Goal: Use online tool/utility: Utilize a website feature to perform a specific function

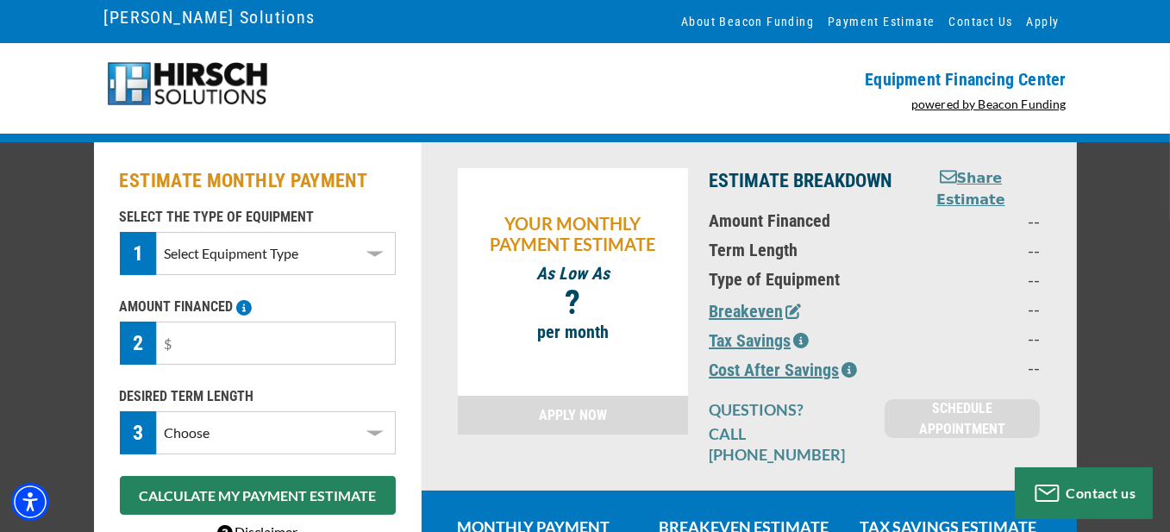
click at [377, 251] on select "Select Equipment Type DTG Printing Embroidery Screen Printing Software and Auto…" at bounding box center [275, 253] width 239 height 43
select select "1"
click at [156, 232] on select "Select Equipment Type DTG Printing Embroidery Screen Printing Software and Auto…" at bounding box center [275, 253] width 239 height 43
click at [291, 348] on input "text" at bounding box center [275, 343] width 239 height 43
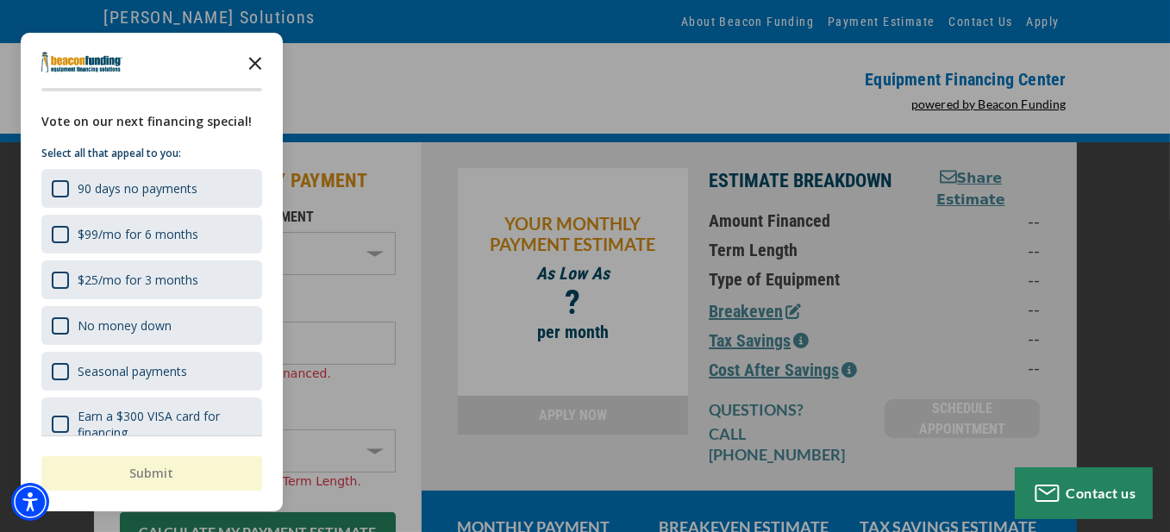
click at [259, 61] on icon "Close the survey" at bounding box center [255, 62] width 34 height 34
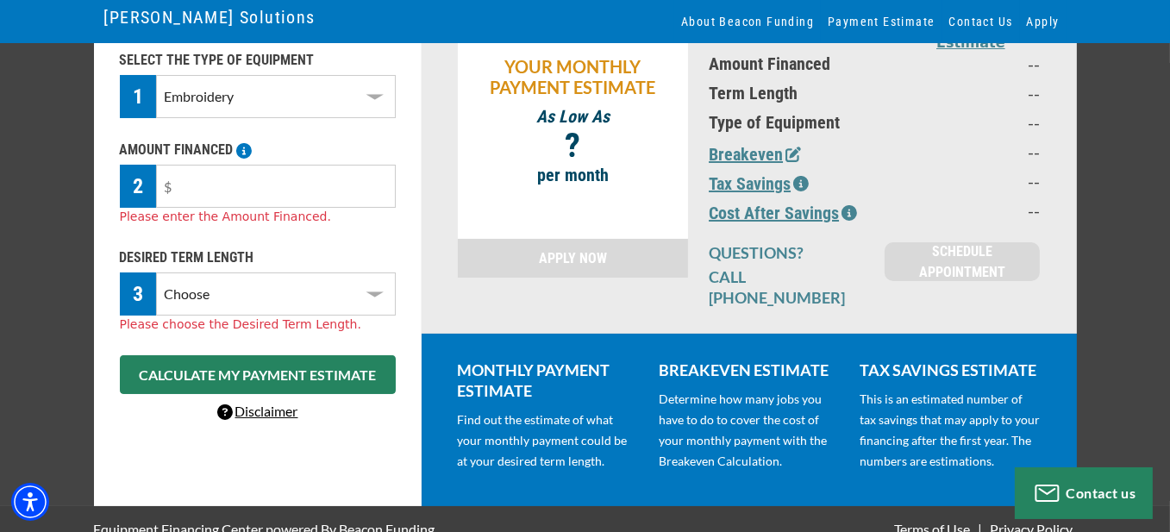
scroll to position [160, 0]
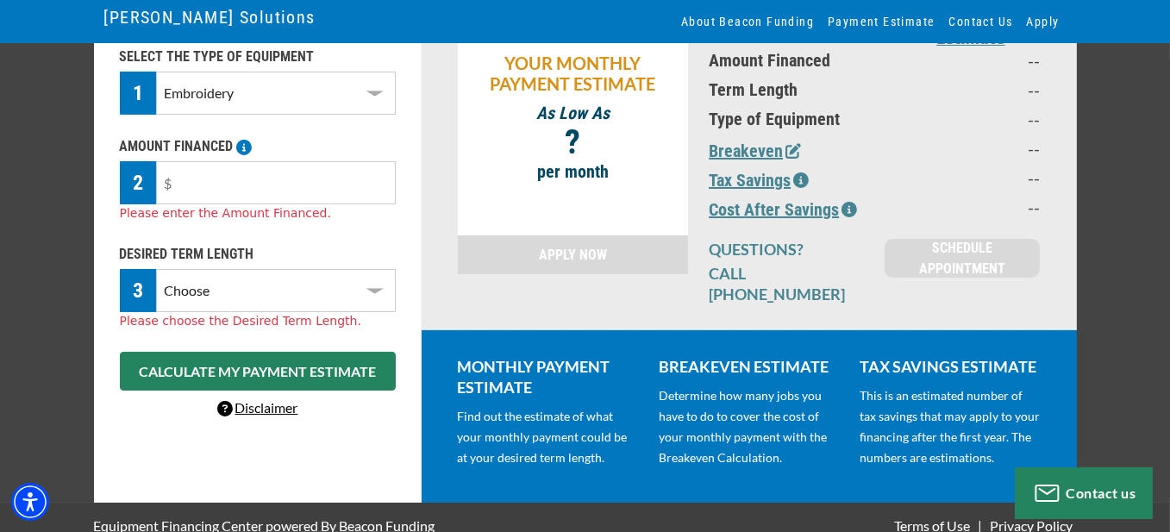
click at [349, 297] on select "Choose 36 Months 48 Months 60 Months" at bounding box center [275, 290] width 239 height 43
select select "36"
click at [156, 269] on select "Choose 36 Months 48 Months 60 Months" at bounding box center [275, 290] width 239 height 43
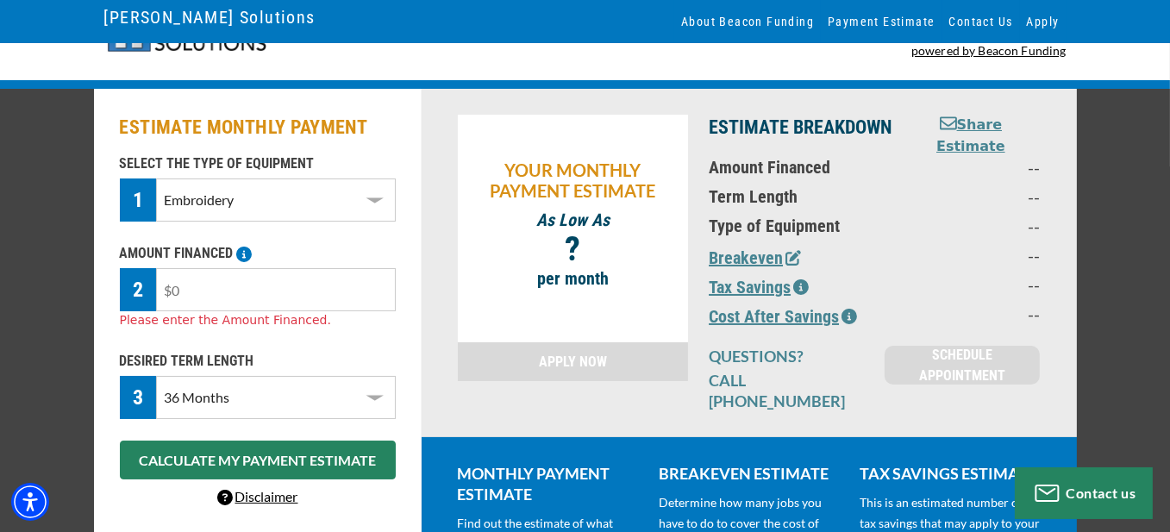
scroll to position [0, 0]
